Goal: Transaction & Acquisition: Purchase product/service

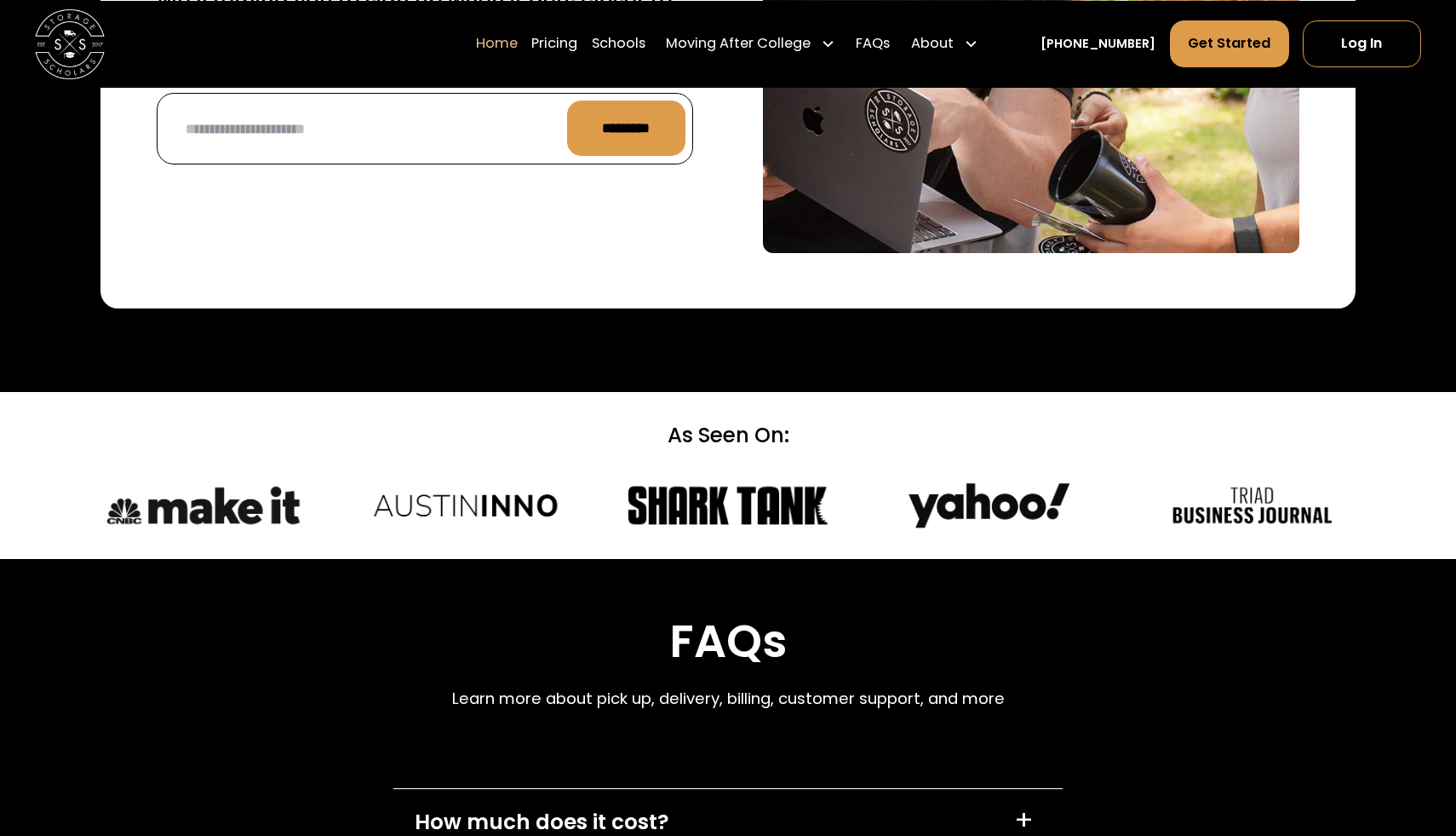
scroll to position [4572, 0]
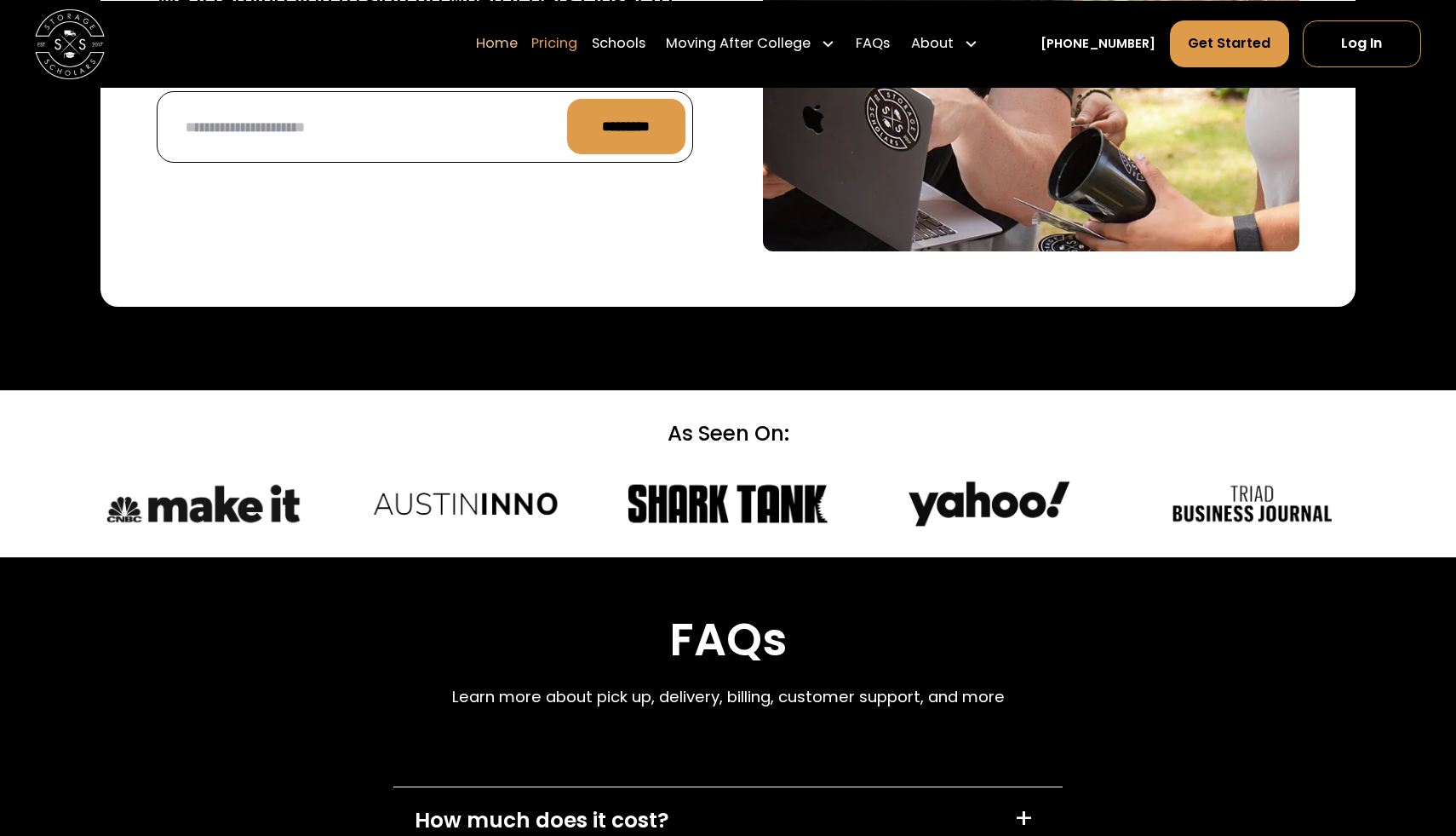
click at [558, 55] on link "Pricing" at bounding box center [554, 44] width 46 height 48
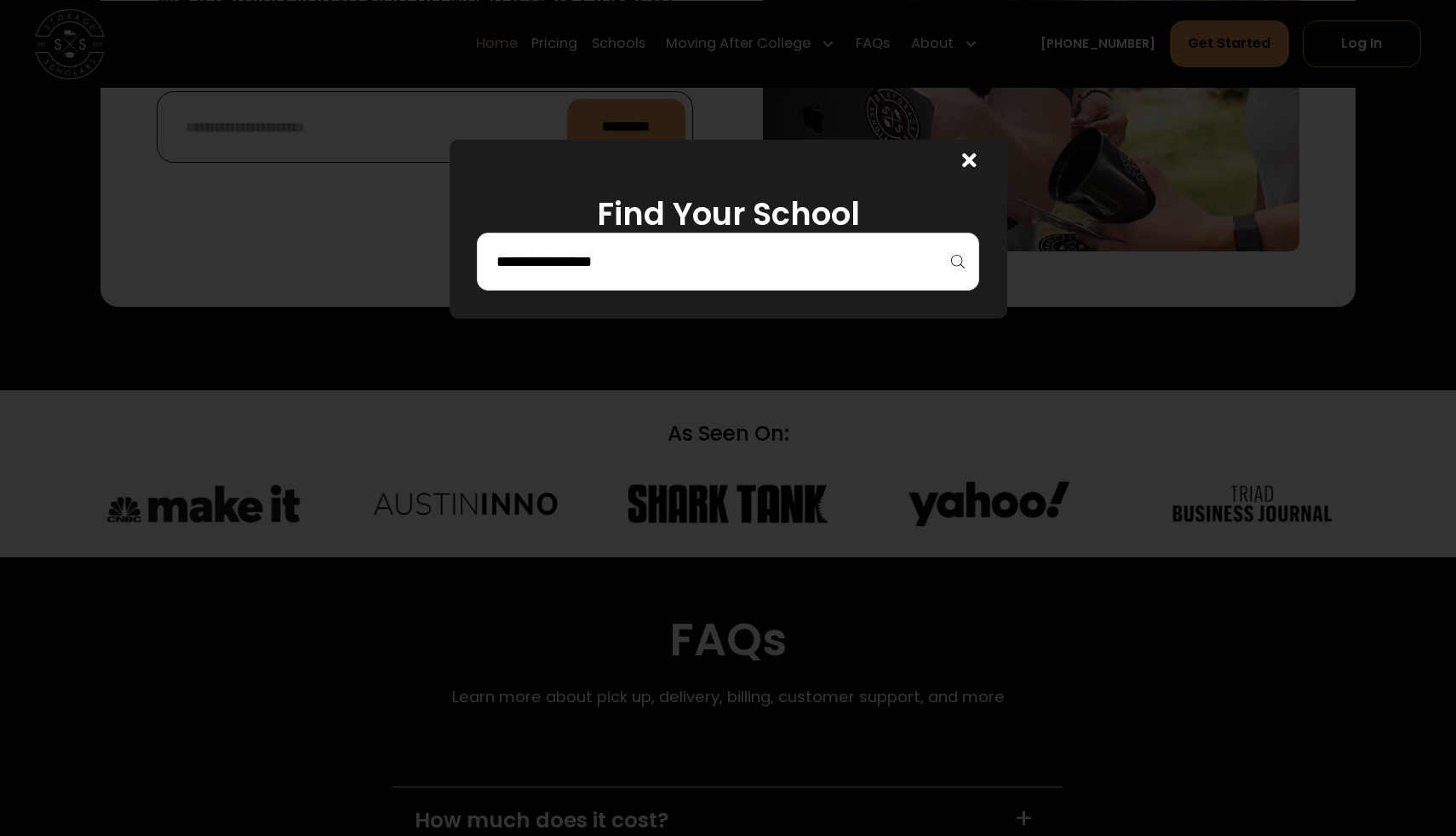
click at [663, 252] on input "search" at bounding box center [728, 261] width 467 height 29
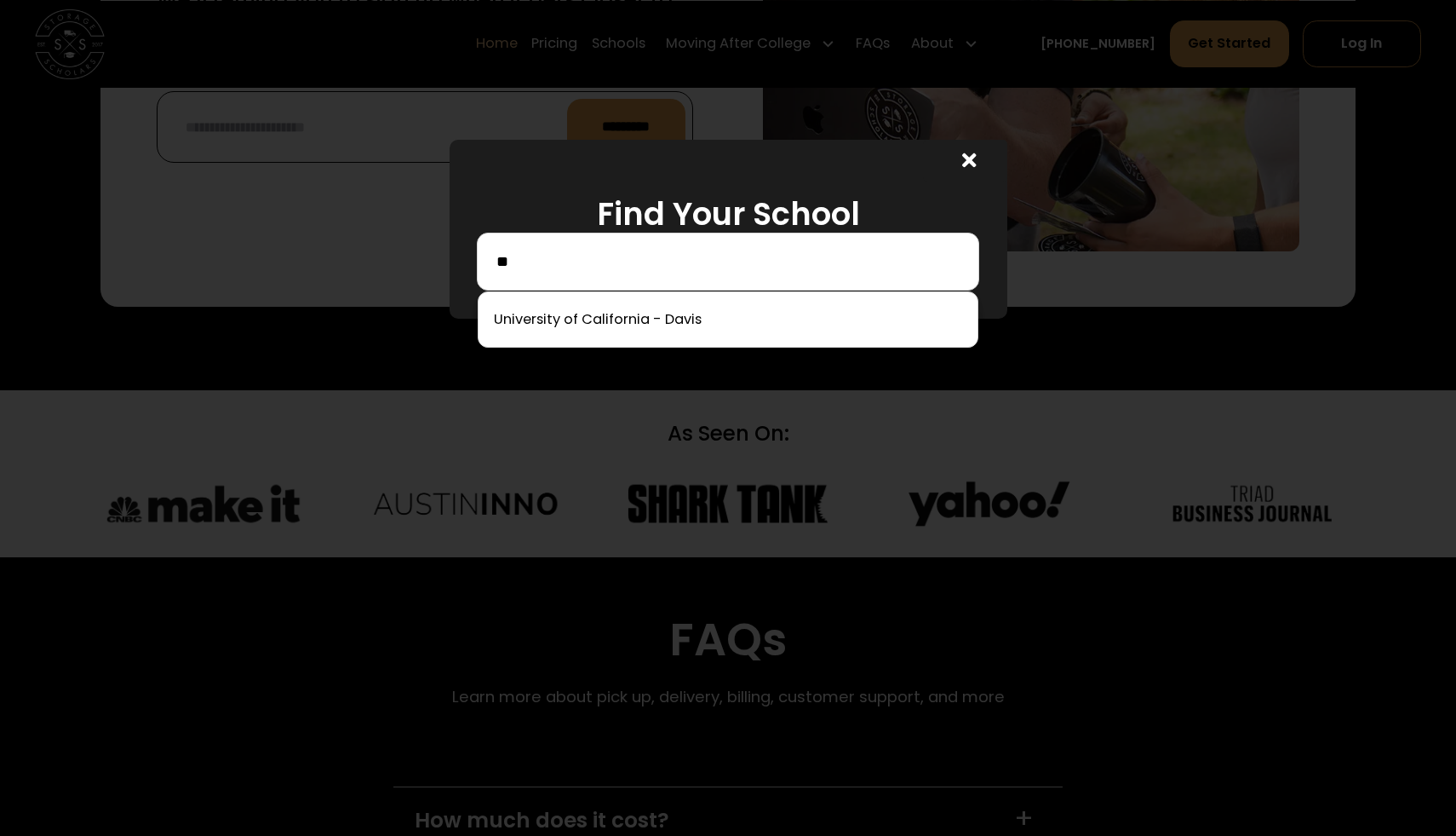
type input "*"
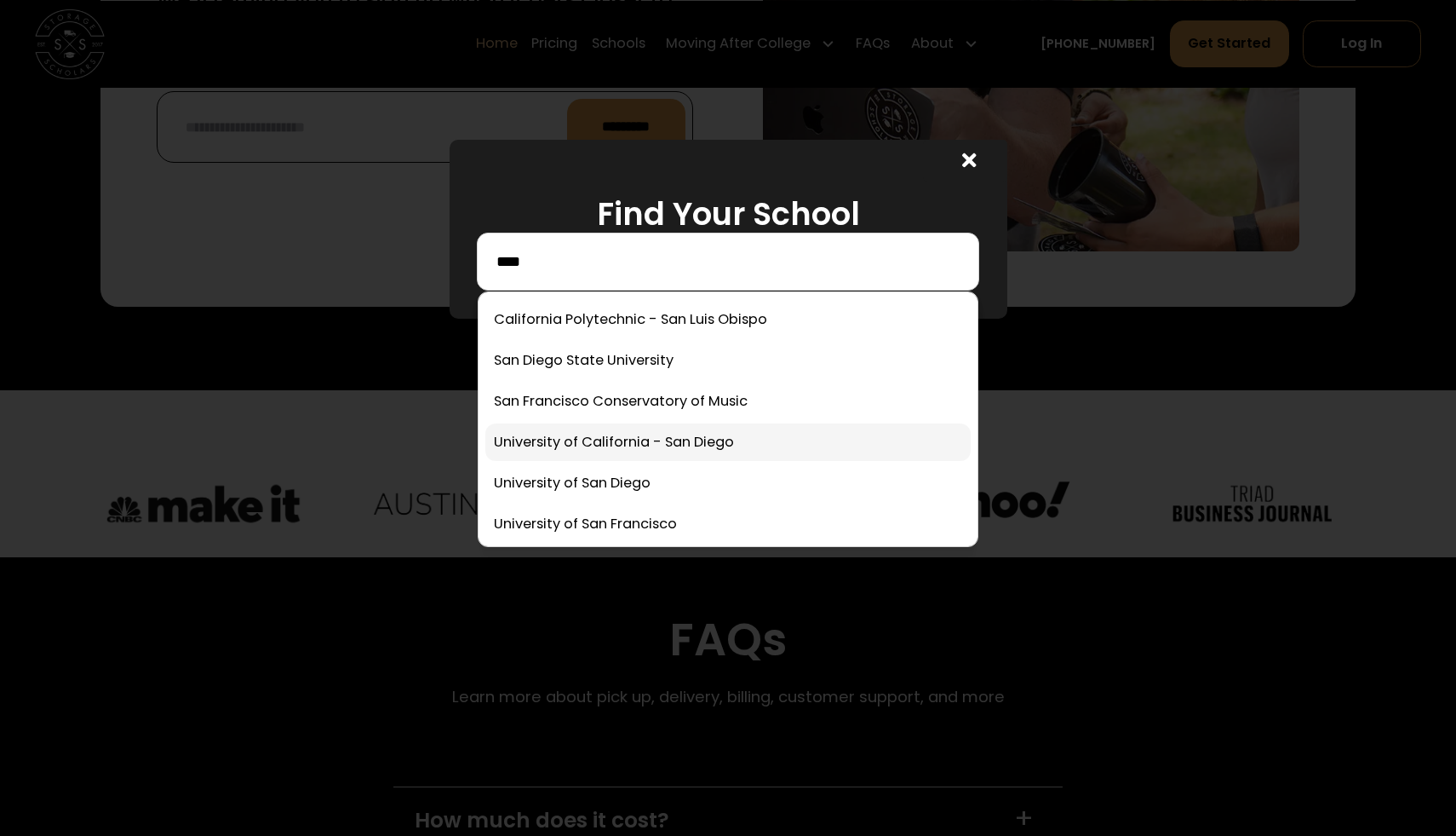
type input "***"
click at [571, 439] on link at bounding box center [728, 442] width 486 height 38
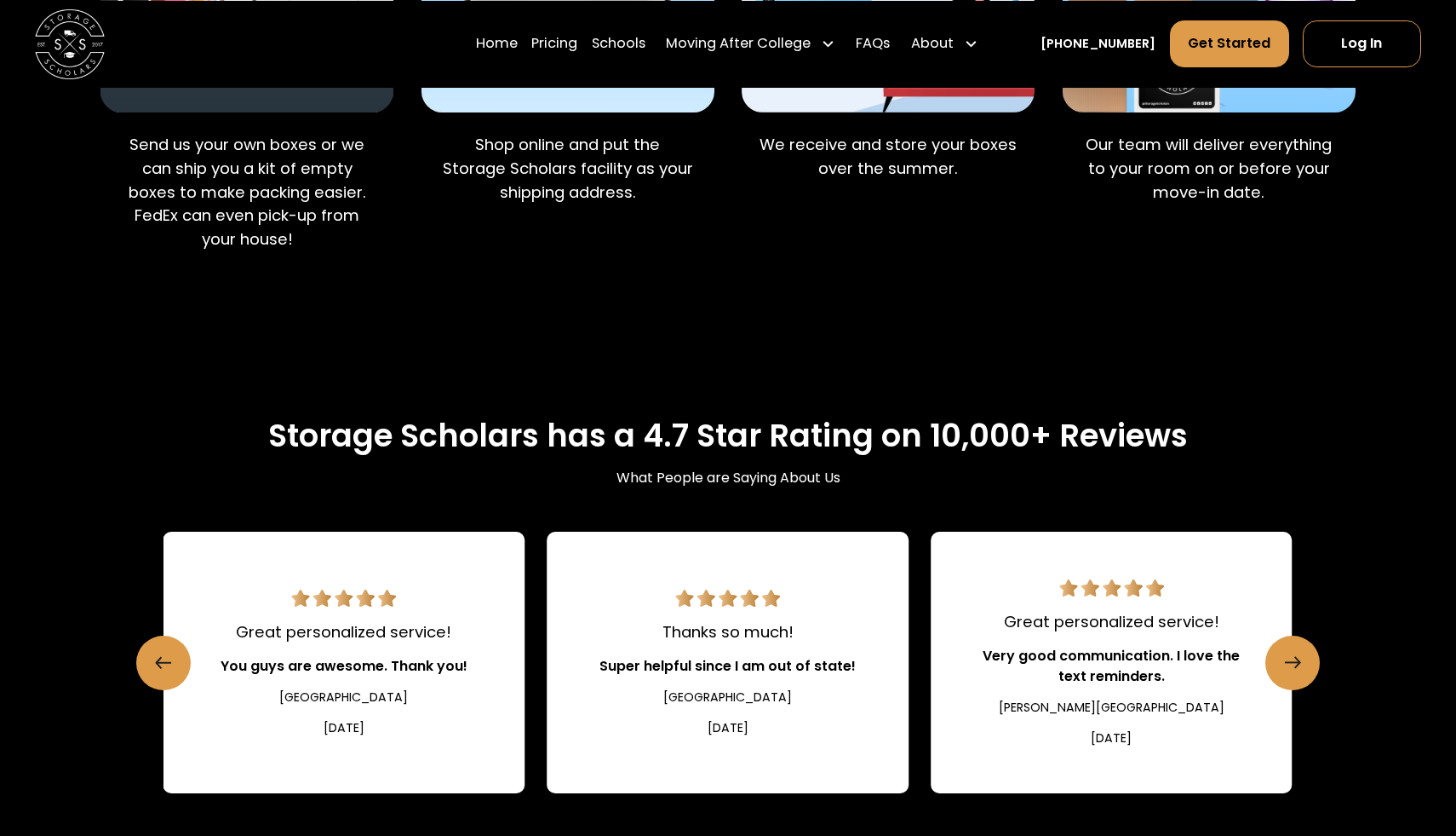
scroll to position [1638, 0]
